Goal: Task Accomplishment & Management: Manage account settings

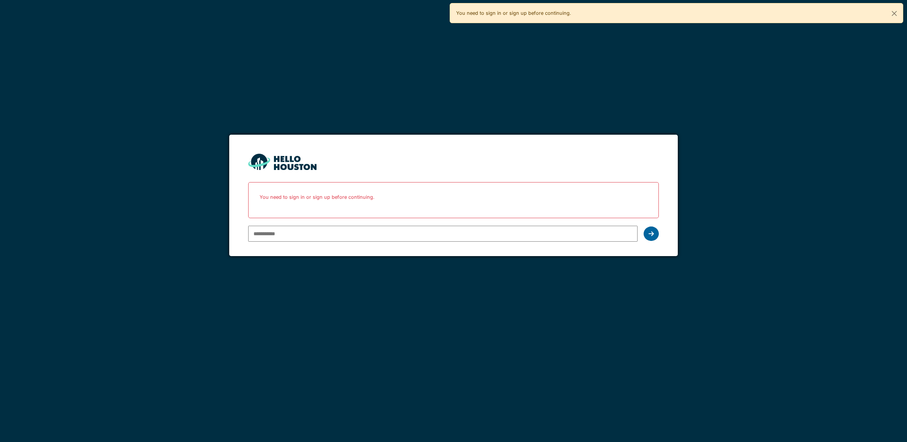
type input "**********"
click at [658, 236] on div at bounding box center [650, 233] width 15 height 14
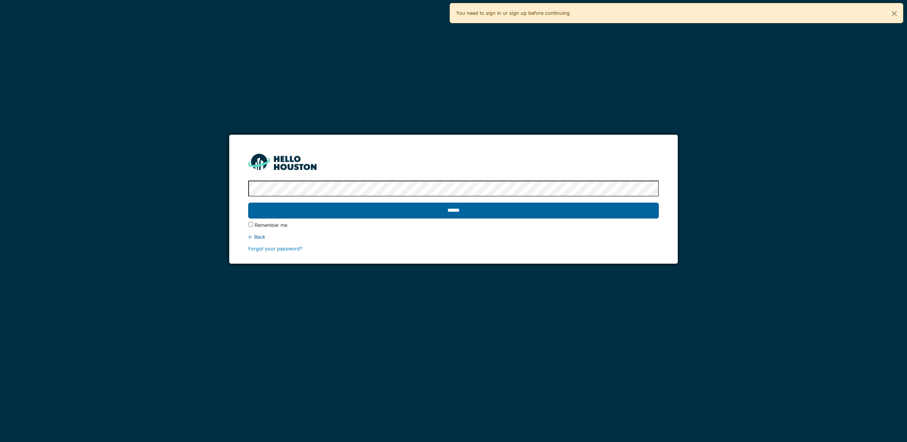
click at [431, 203] on input "******" at bounding box center [453, 211] width 410 height 16
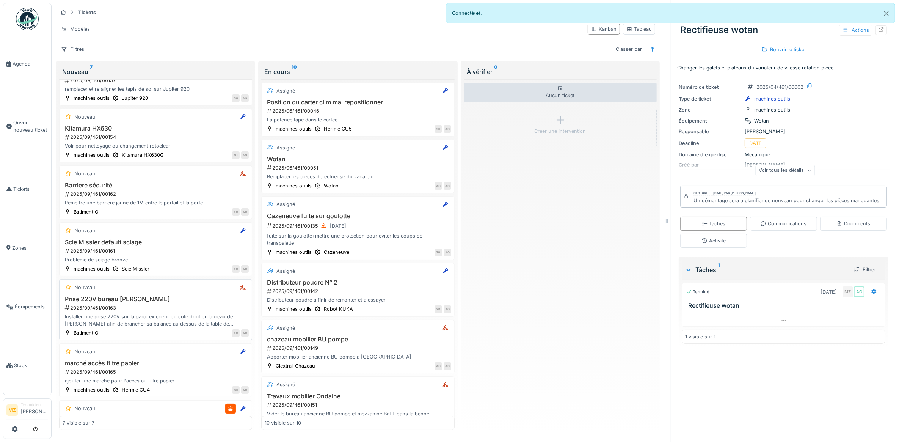
scroll to position [79, 0]
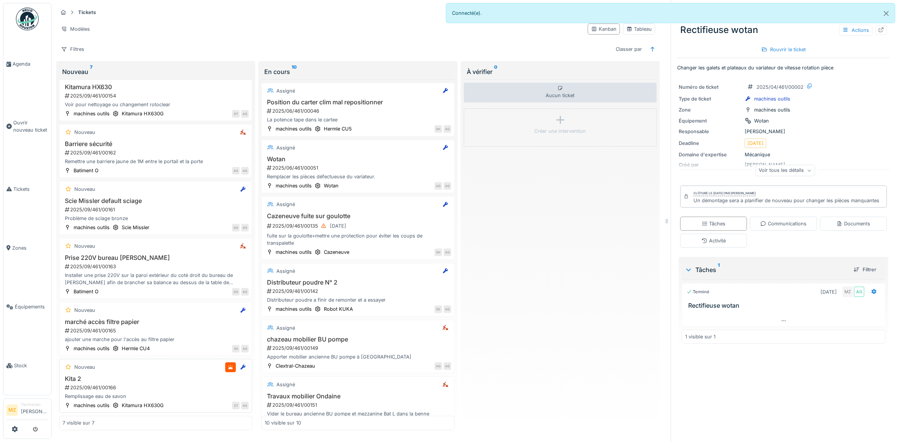
click at [183, 382] on h3 "Kita 2" at bounding box center [156, 378] width 186 height 7
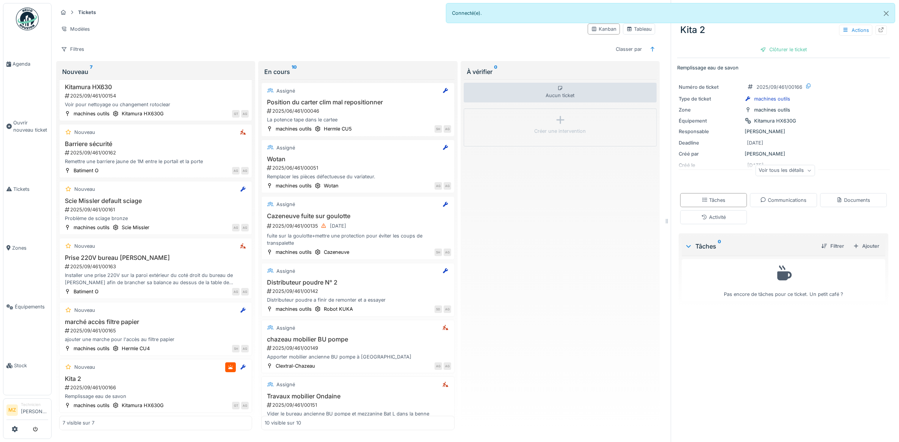
click at [763, 173] on div "Voir tous les détails" at bounding box center [786, 170] width 60 height 11
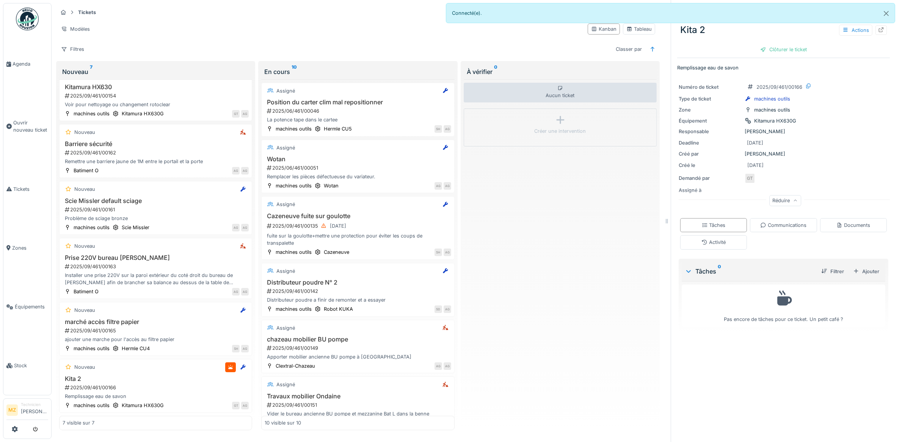
click at [861, 29] on div "Actions" at bounding box center [863, 30] width 48 height 11
click at [876, 29] on div at bounding box center [881, 29] width 11 height 9
click at [181, 375] on h3 "Kita 2" at bounding box center [156, 378] width 186 height 7
click at [188, 384] on div "2025/09/461/00166" at bounding box center [156, 387] width 185 height 7
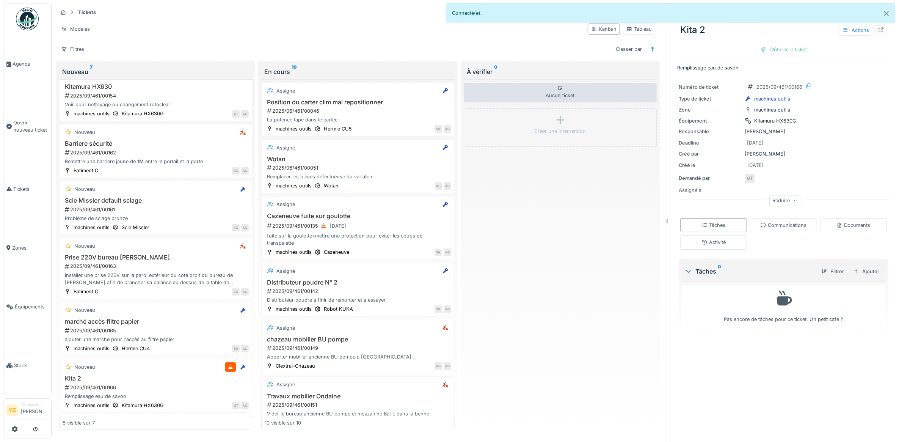
scroll to position [0, 0]
click at [876, 33] on div at bounding box center [881, 29] width 11 height 9
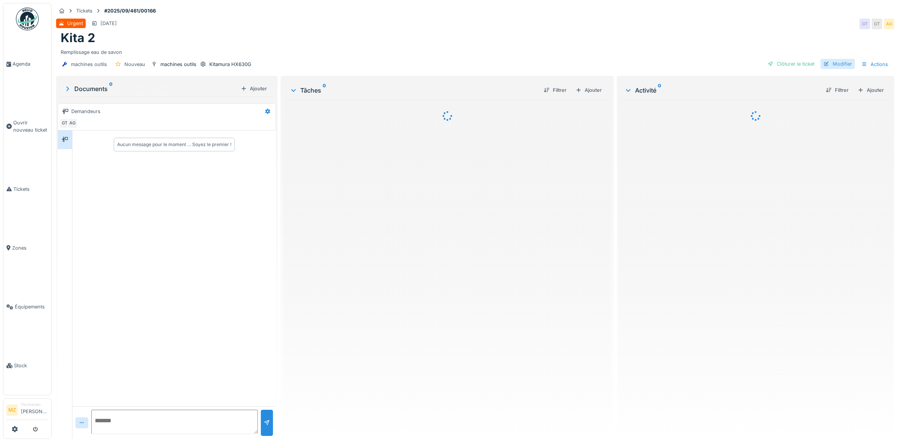
click at [841, 66] on div "Modifier" at bounding box center [838, 64] width 35 height 10
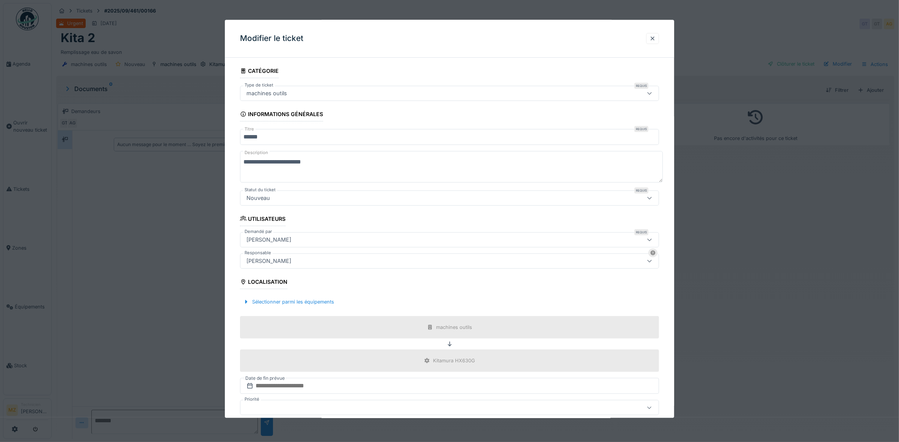
click at [174, 269] on div at bounding box center [449, 221] width 899 height 442
